Goal: Feedback & Contribution: Contribute content

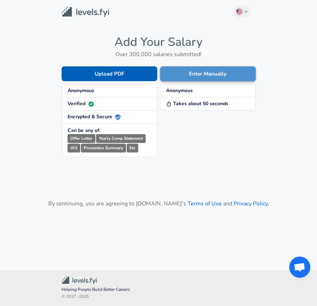
click at [192, 73] on button "Enter Manually" at bounding box center [208, 73] width 96 height 15
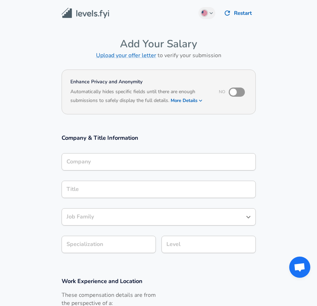
click at [125, 164] on div "Company" at bounding box center [159, 161] width 195 height 17
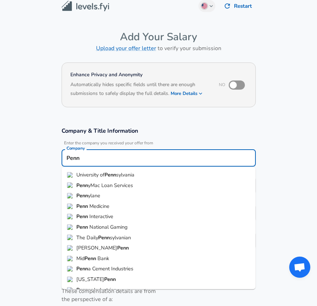
click at [108, 214] on span "Interactive" at bounding box center [102, 215] width 24 height 7
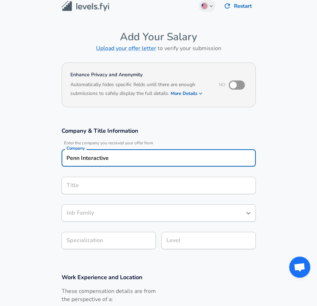
type input "Penn Interactive"
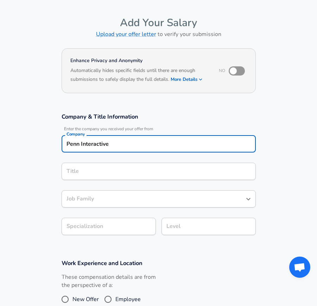
click at [113, 180] on div "Title" at bounding box center [159, 170] width 195 height 17
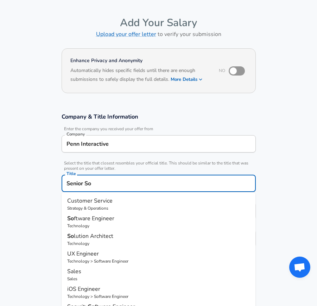
click at [119, 222] on p "So ftware Engineer" at bounding box center [158, 218] width 183 height 8
type input "Software Engineer"
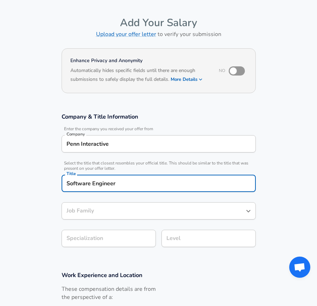
type input "Software Engineer"
click at [122, 239] on body "English ([GEOGRAPHIC_DATA]) Change Restart Add Your Salary Upload your offer le…" at bounding box center [158, 132] width 317 height 306
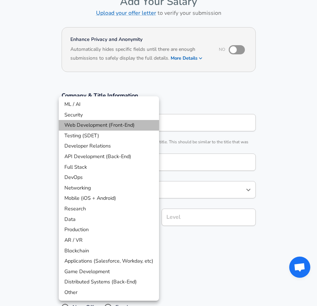
click at [113, 126] on li "Web Development (Front-End)" at bounding box center [109, 125] width 100 height 11
type input "Web Development (Front-End)"
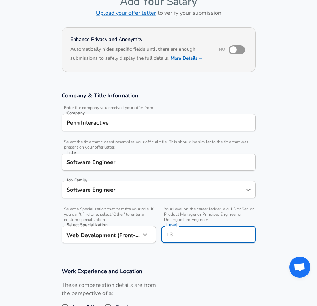
scroll to position [56, 0]
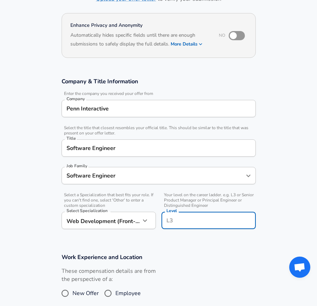
click at [176, 217] on input "Level" at bounding box center [209, 220] width 88 height 11
type input "s"
type input "Senior"
click at [181, 274] on div "These compensation details are from the perspective of a: New Offer Employee" at bounding box center [156, 285] width 200 height 37
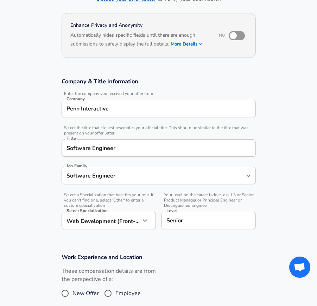
click at [131, 289] on span "Employee" at bounding box center [128, 293] width 25 height 8
click at [116, 289] on input "Employee" at bounding box center [108, 292] width 15 height 11
radio input "true"
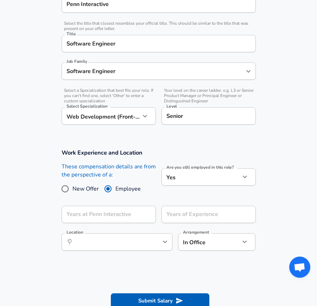
scroll to position [169, 0]
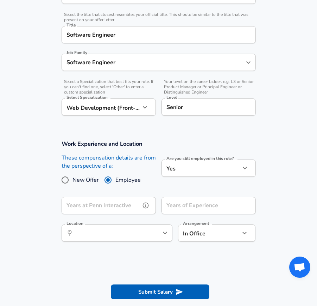
click at [129, 211] on input "Years at Penn Interactive" at bounding box center [101, 205] width 79 height 17
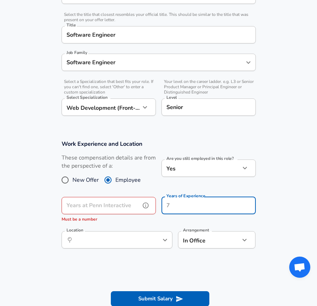
click at [115, 211] on input "Years at Penn Interactive" at bounding box center [101, 205] width 79 height 17
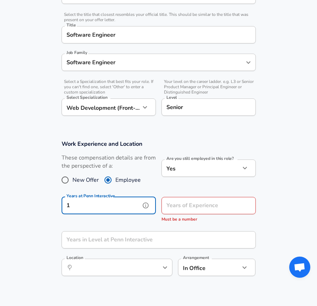
type input "1"
click at [179, 202] on input "Years of Experience" at bounding box center [201, 205] width 79 height 17
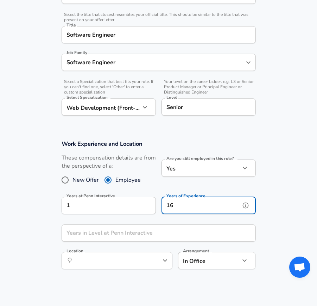
type input "16"
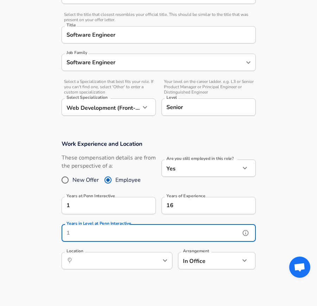
click at [123, 231] on input "Years in Level at Penn Interactive" at bounding box center [151, 232] width 179 height 17
type input "1"
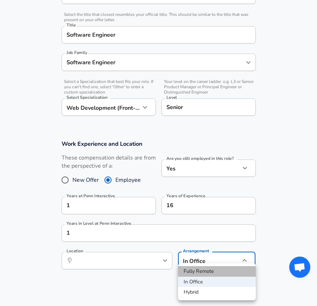
click at [196, 270] on li "Fully Remote" at bounding box center [217, 271] width 78 height 11
type input "remote"
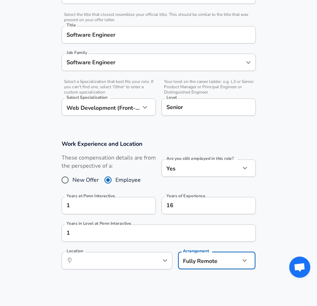
click at [181, 281] on section "Work Experience and Location These compensation details are from the perspectiv…" at bounding box center [158, 207] width 317 height 153
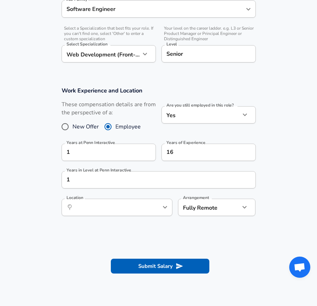
scroll to position [246, 0]
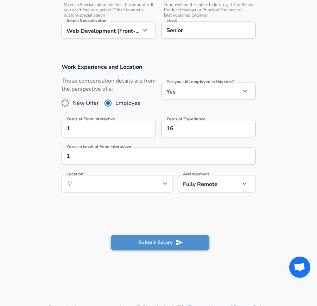
click at [174, 236] on button "Submit Salary" at bounding box center [160, 242] width 99 height 15
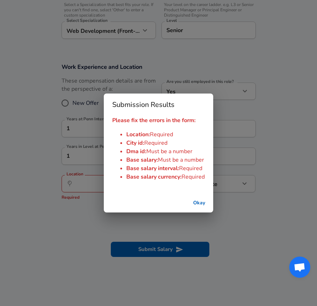
click at [163, 225] on div "Submission Results Please fix the errors in the form: Location : Required City …" at bounding box center [158, 153] width 317 height 306
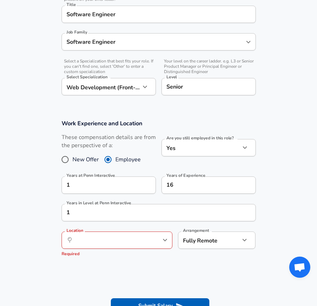
scroll to position [148, 0]
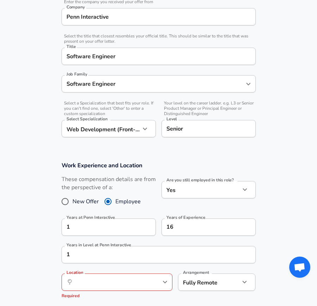
click at [148, 283] on div "​ Location" at bounding box center [117, 281] width 111 height 17
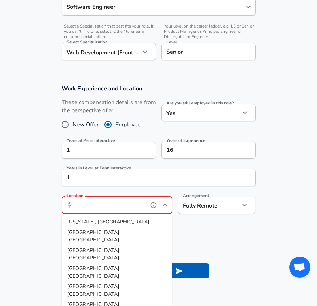
scroll to position [261, 0]
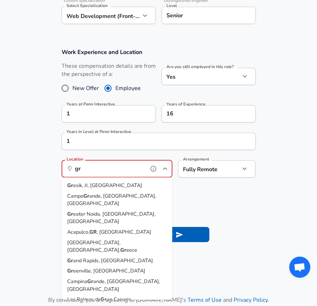
type input "g"
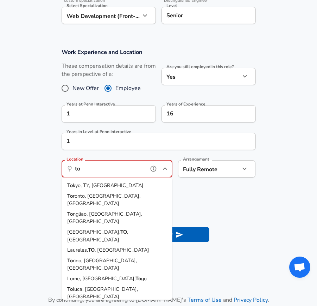
type input "t"
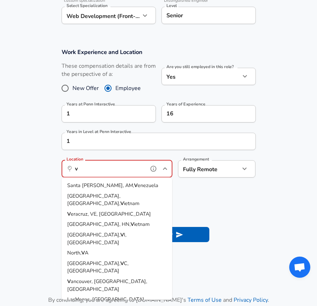
click at [127, 276] on li "V ancouver, [GEOGRAPHIC_DATA], [GEOGRAPHIC_DATA]" at bounding box center [117, 285] width 111 height 18
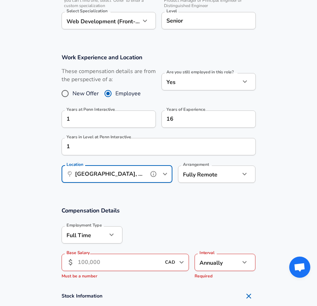
scroll to position [255, 0]
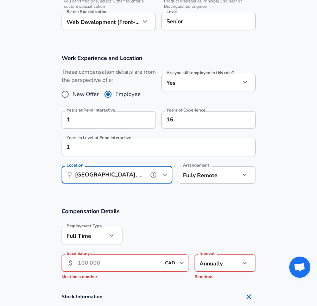
type input "[GEOGRAPHIC_DATA], [GEOGRAPHIC_DATA], [GEOGRAPHIC_DATA]"
click at [129, 259] on input "Base Salary" at bounding box center [120, 262] width 84 height 17
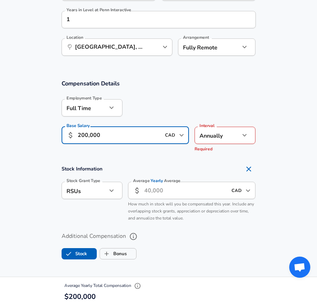
scroll to position [385, 0]
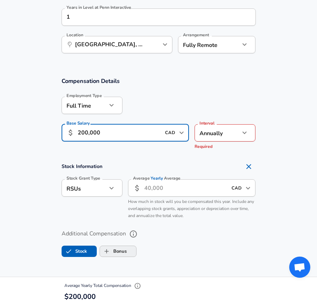
type input "200,000"
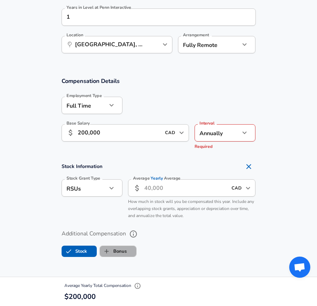
click at [115, 246] on label "Bonus" at bounding box center [113, 250] width 27 height 13
checkbox input "true"
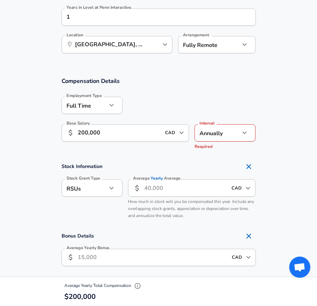
click at [115, 255] on input "Average Yearly Bonus" at bounding box center [153, 256] width 150 height 17
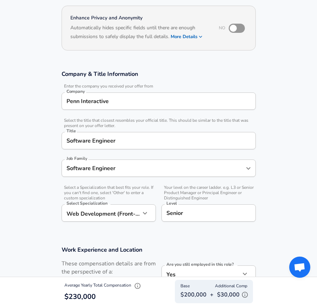
scroll to position [0, 0]
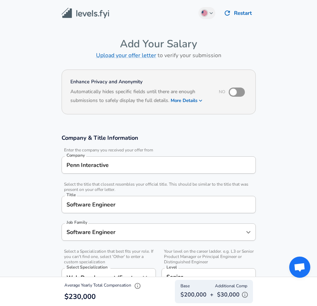
type input "30,000"
click at [81, 12] on img at bounding box center [86, 13] width 48 height 11
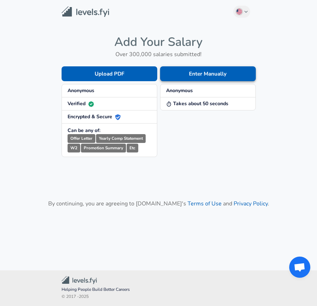
click at [195, 78] on button "Enter Manually" at bounding box center [208, 73] width 96 height 15
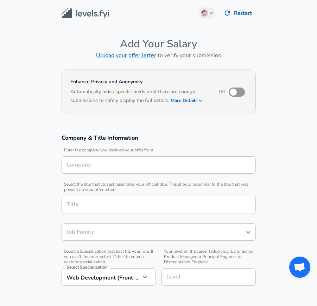
type input "Software Engineer"
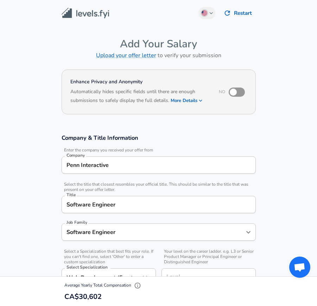
type input "Penn Interactive"
type input "Software Engineer"
type input "[GEOGRAPHIC_DATA], [GEOGRAPHIC_DATA], [GEOGRAPHIC_DATA]"
click at [135, 173] on div "Penn Interactive Company" at bounding box center [159, 164] width 195 height 17
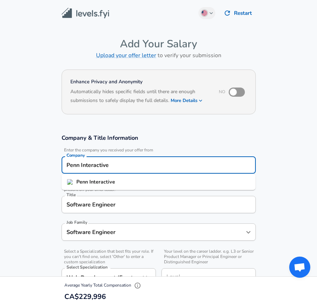
click at [135, 171] on div "Penn Interactive Company" at bounding box center [159, 164] width 195 height 17
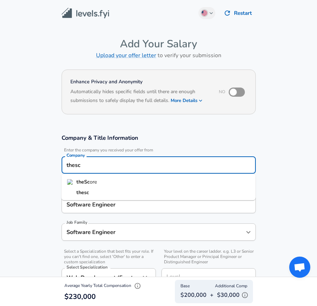
click at [130, 184] on li "theSc ore" at bounding box center [159, 182] width 195 height 11
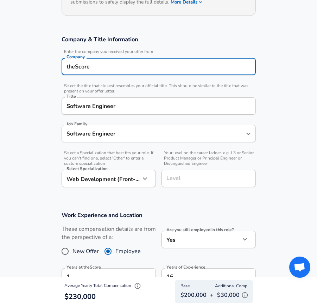
scroll to position [99, 0]
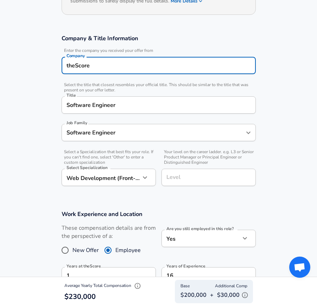
type input "theScore"
click at [184, 174] on input "Level" at bounding box center [209, 177] width 88 height 11
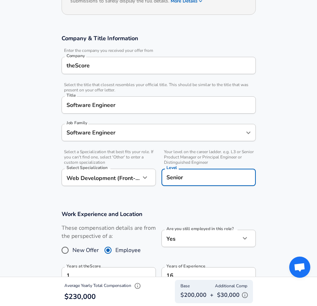
type input "Senior"
click at [122, 197] on section "Company & Title Information Enter the company you received your offer from Comp…" at bounding box center [158, 113] width 317 height 175
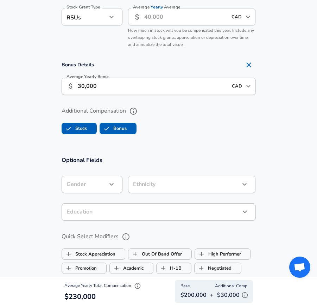
scroll to position [648, 0]
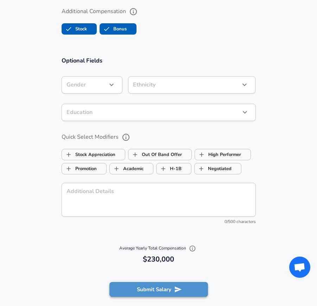
click at [152, 284] on button "Submit Salary" at bounding box center [159, 289] width 99 height 15
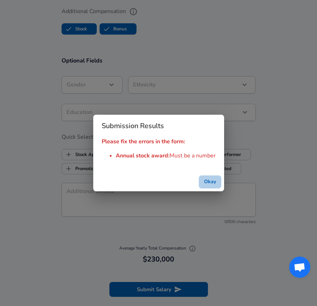
click at [209, 182] on button "Okay" at bounding box center [210, 181] width 23 height 13
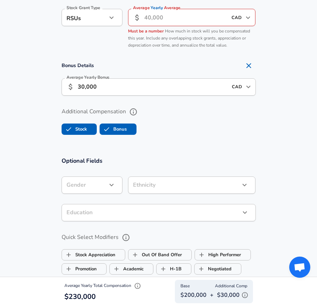
scroll to position [530, 0]
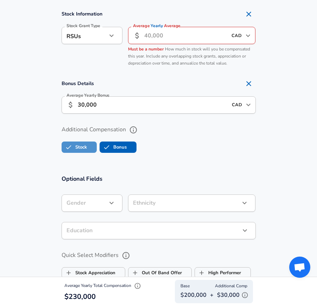
click at [88, 142] on span "Stock" at bounding box center [79, 146] width 35 height 13
checkbox input "false"
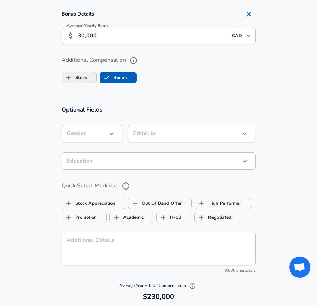
scroll to position [726, 0]
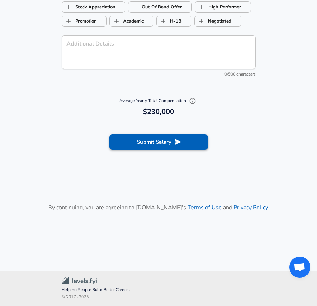
click at [132, 135] on button "Submit Salary" at bounding box center [159, 141] width 99 height 15
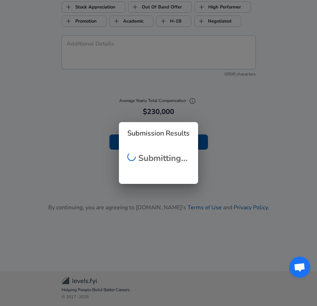
scroll to position [232, 0]
